Goal: Find specific page/section: Find specific page/section

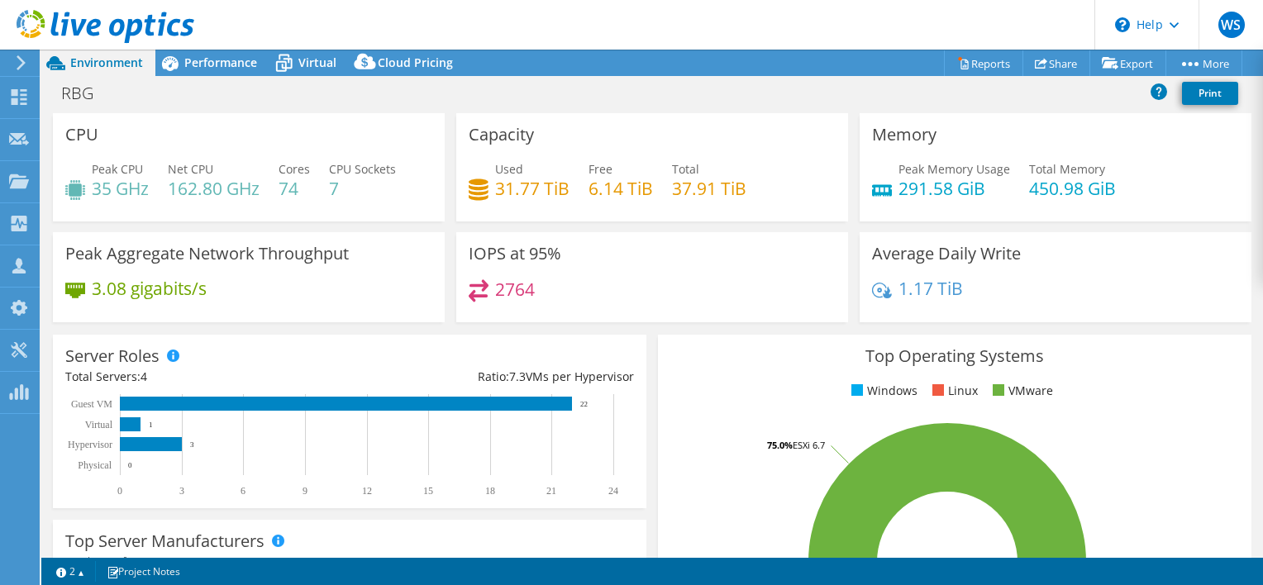
select select "USWest"
select select "USD"
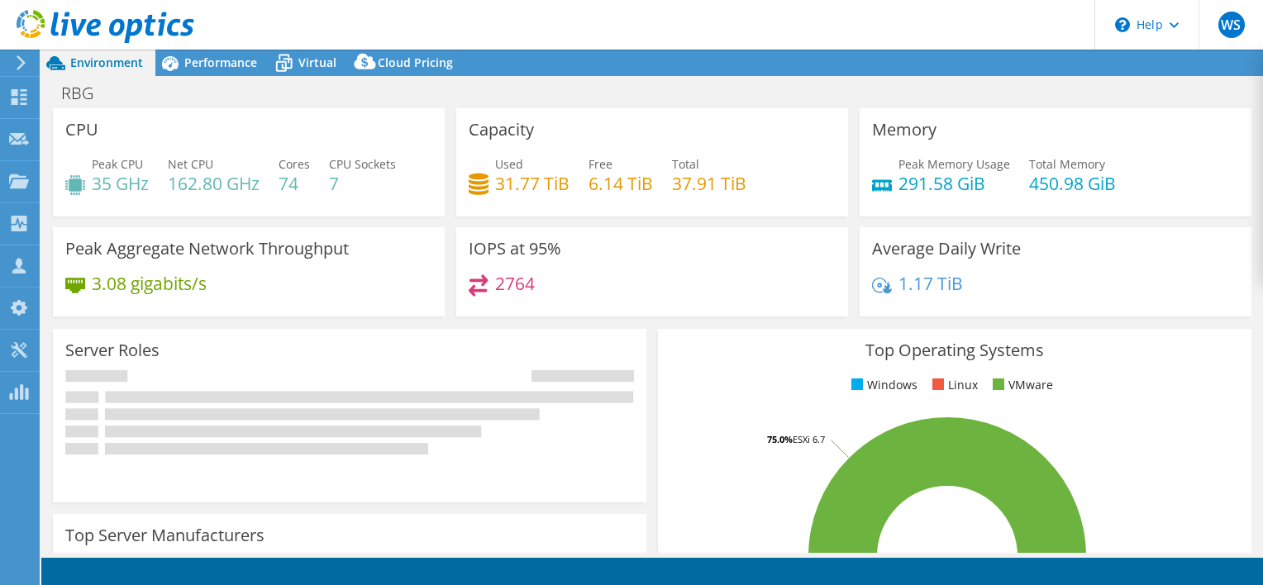
select select "USWest"
select select "USD"
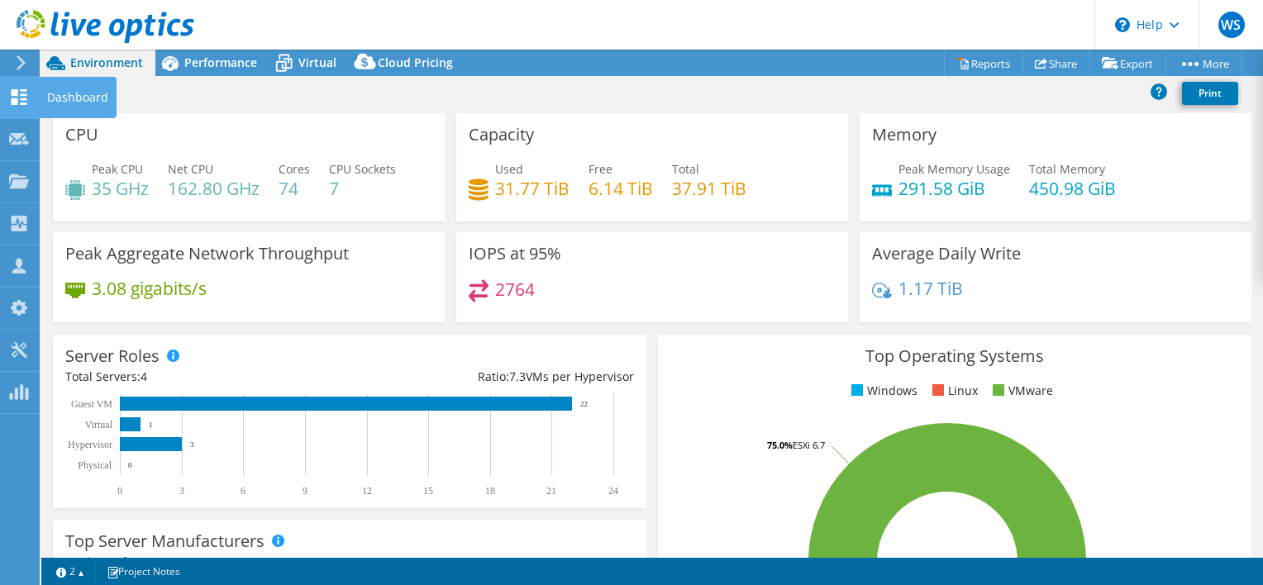
click at [13, 102] on use at bounding box center [20, 97] width 16 height 16
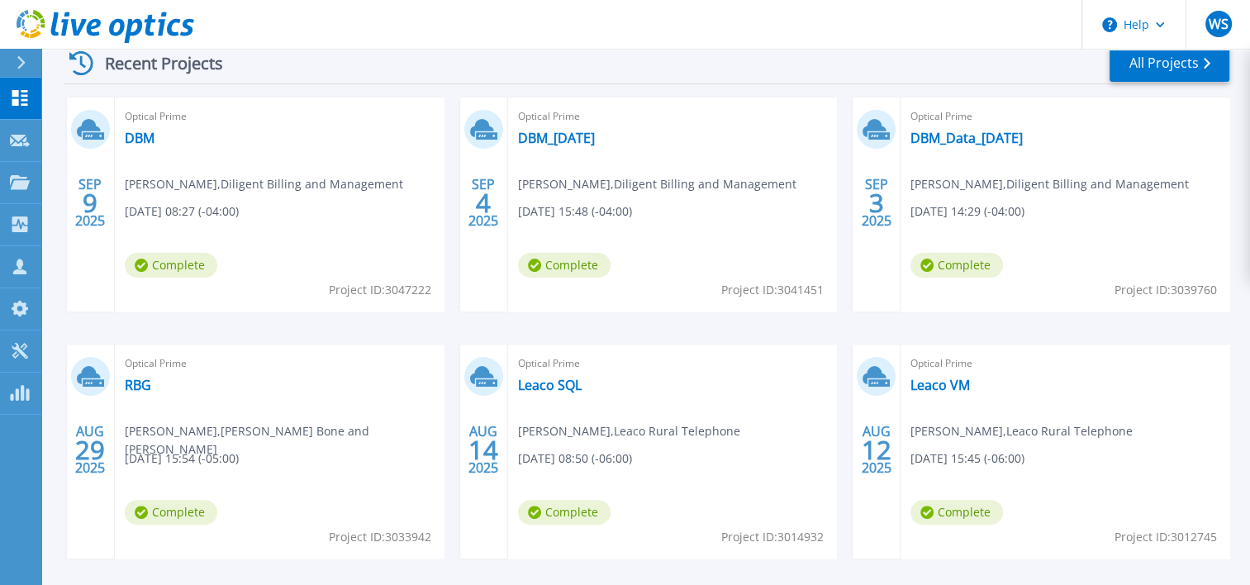
scroll to position [400, 0]
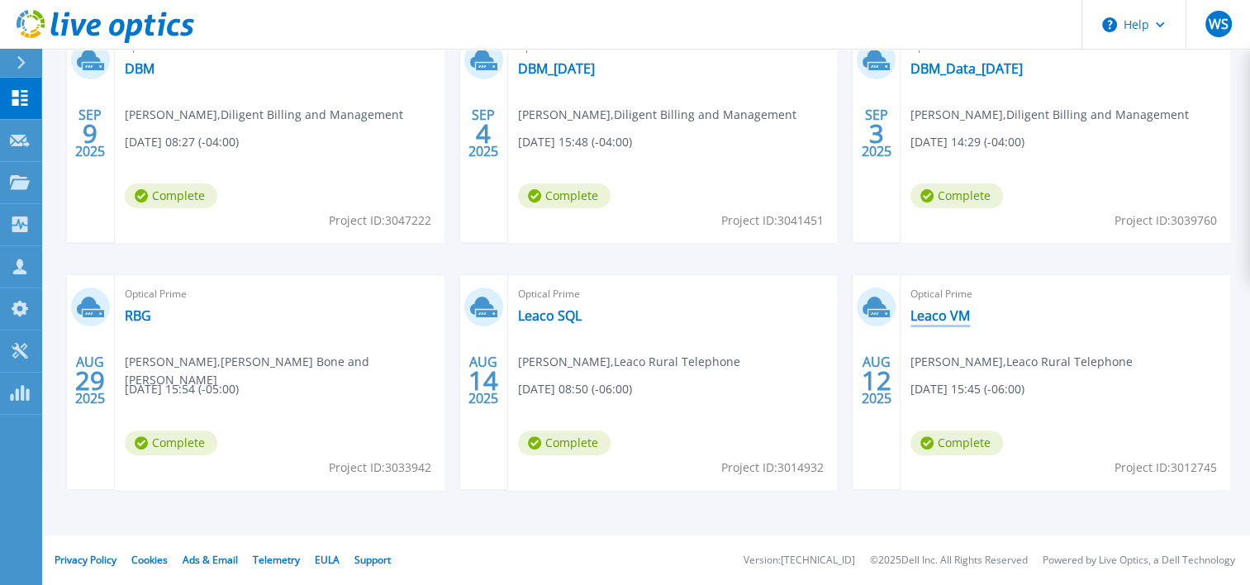
click at [945, 317] on link "Leaco VM" at bounding box center [940, 315] width 59 height 17
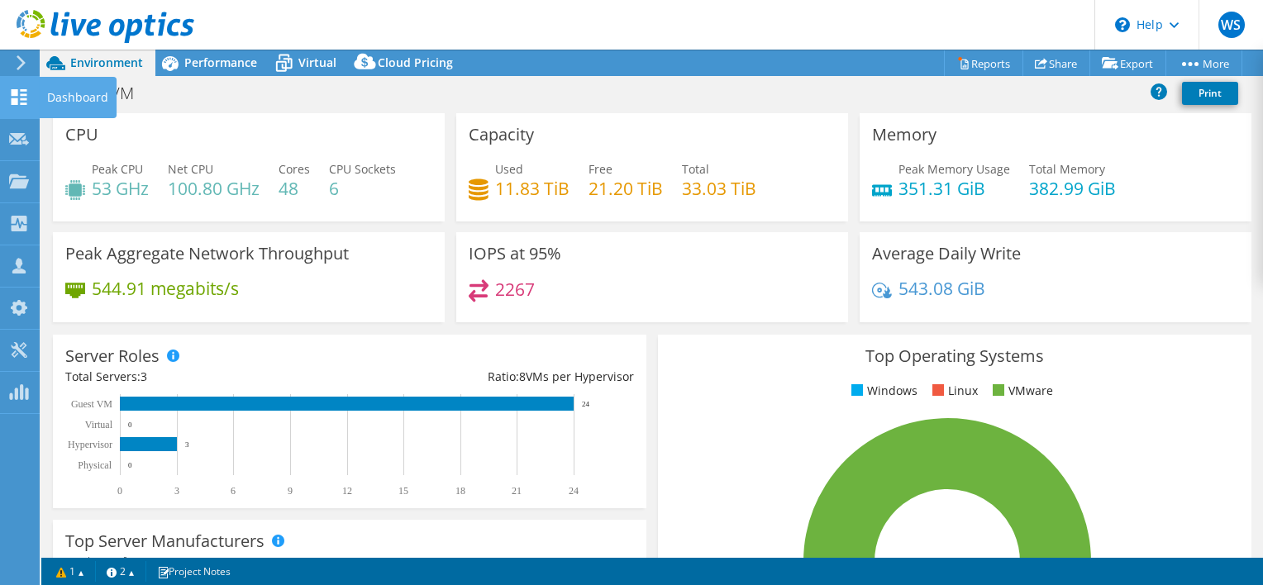
click at [17, 100] on use at bounding box center [20, 97] width 16 height 16
